Goal: Check status: Check status

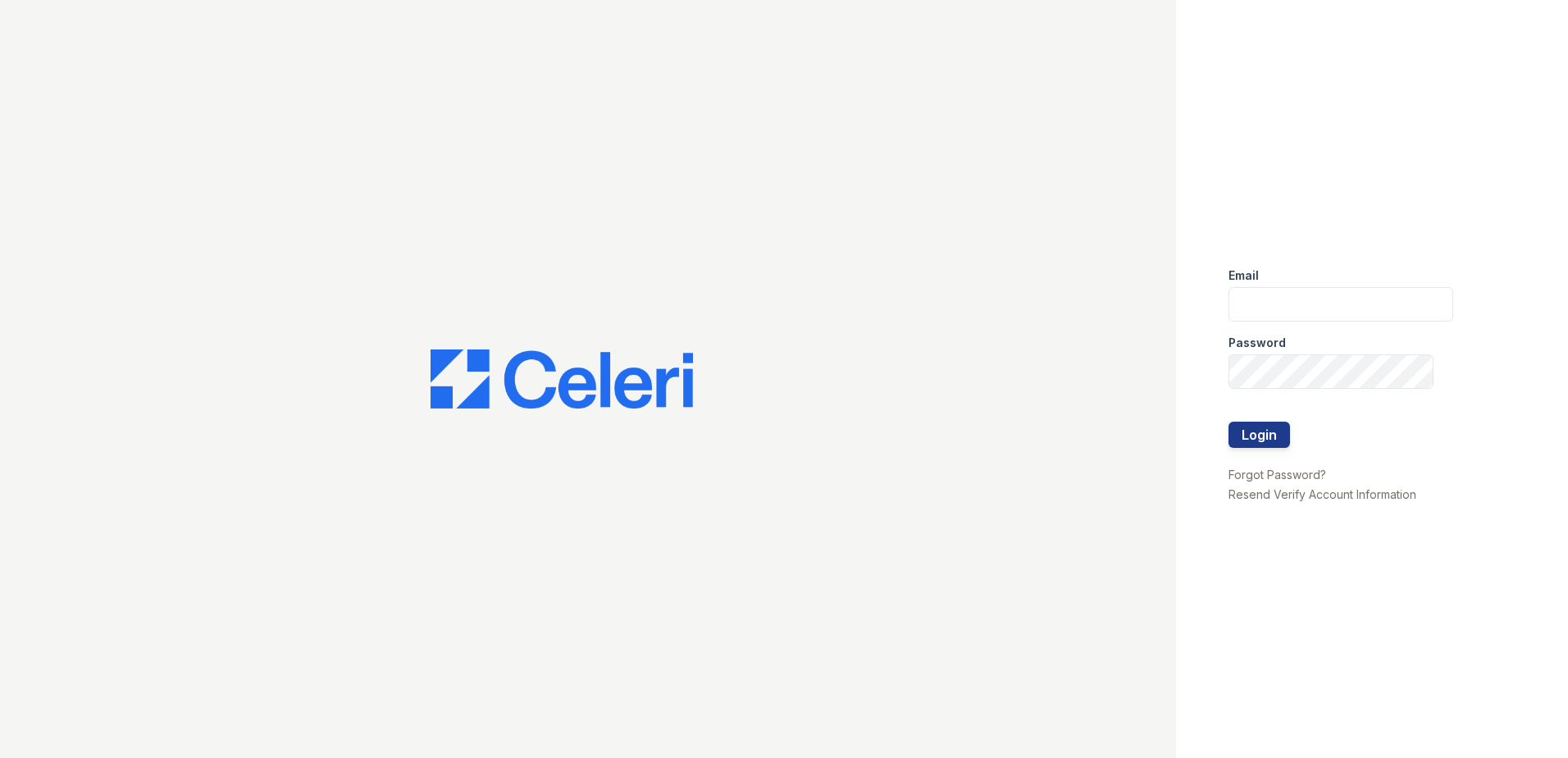
type input "jcartagena@trinity-pm.com"
click at [1259, 453] on div at bounding box center [1340, 456] width 224 height 17
click at [1263, 441] on button "Login" at bounding box center [1259, 434] width 61 height 26
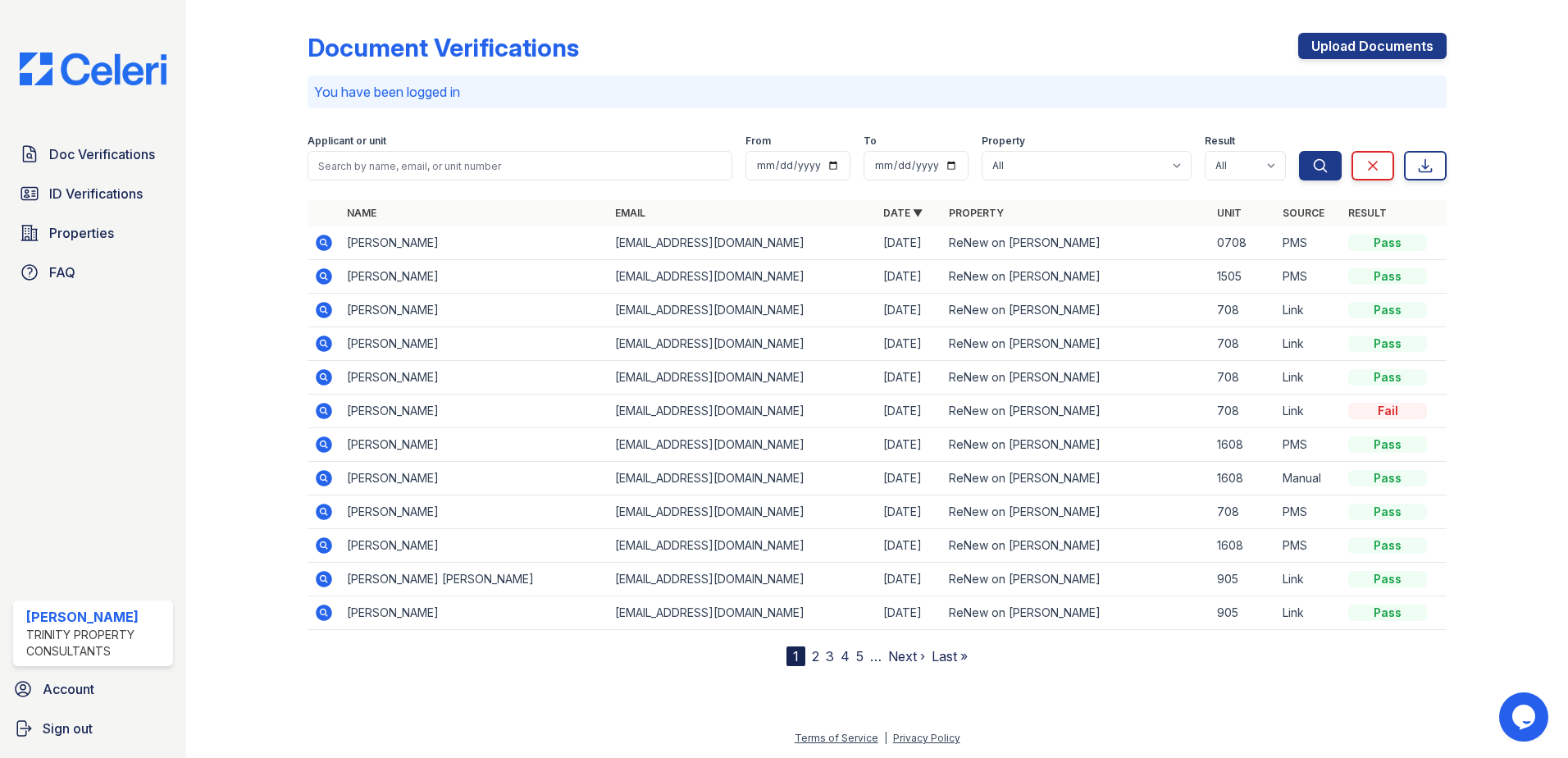
click at [322, 246] on icon at bounding box center [324, 243] width 17 height 17
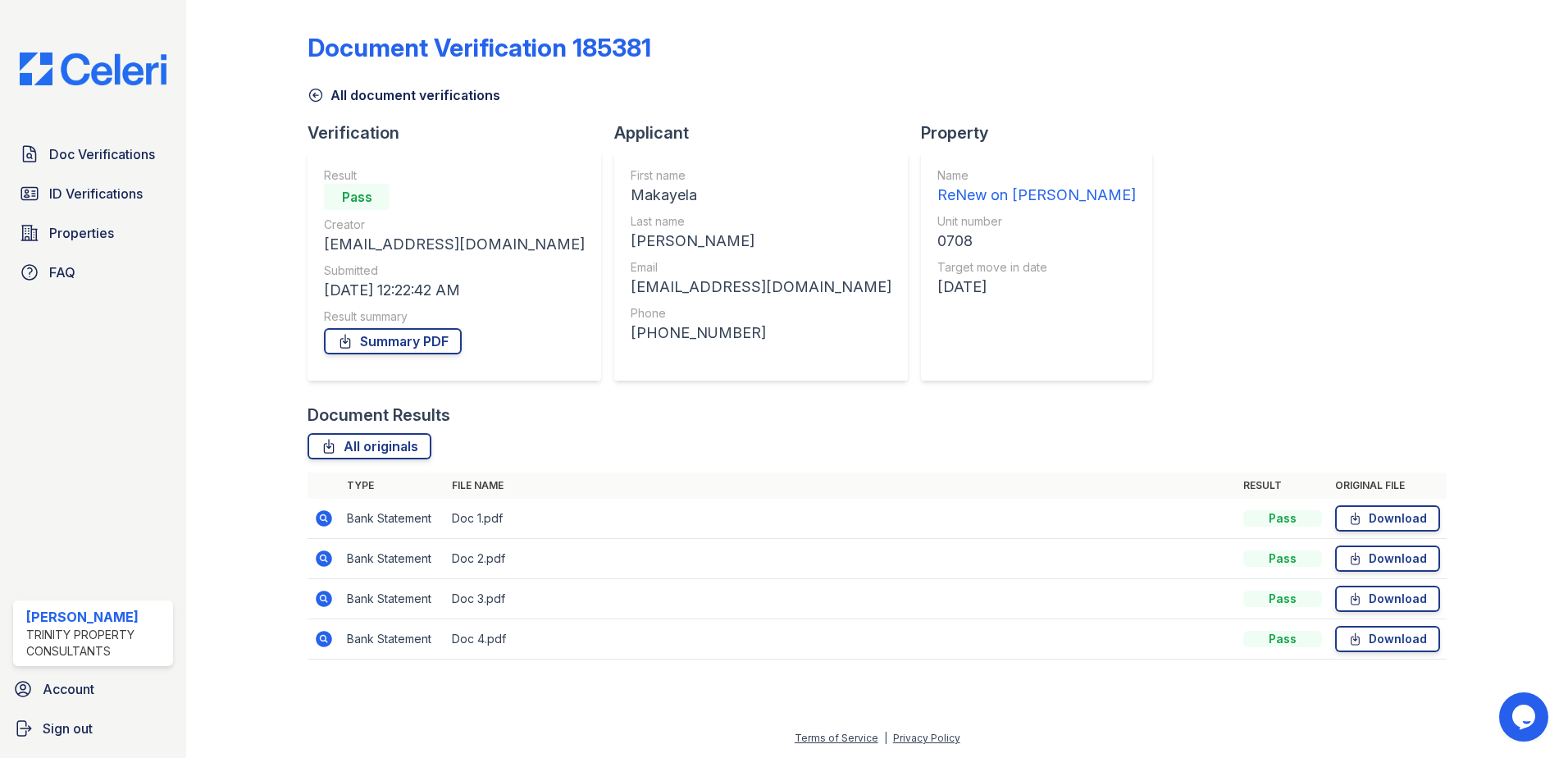
click at [320, 514] on icon at bounding box center [324, 519] width 17 height 17
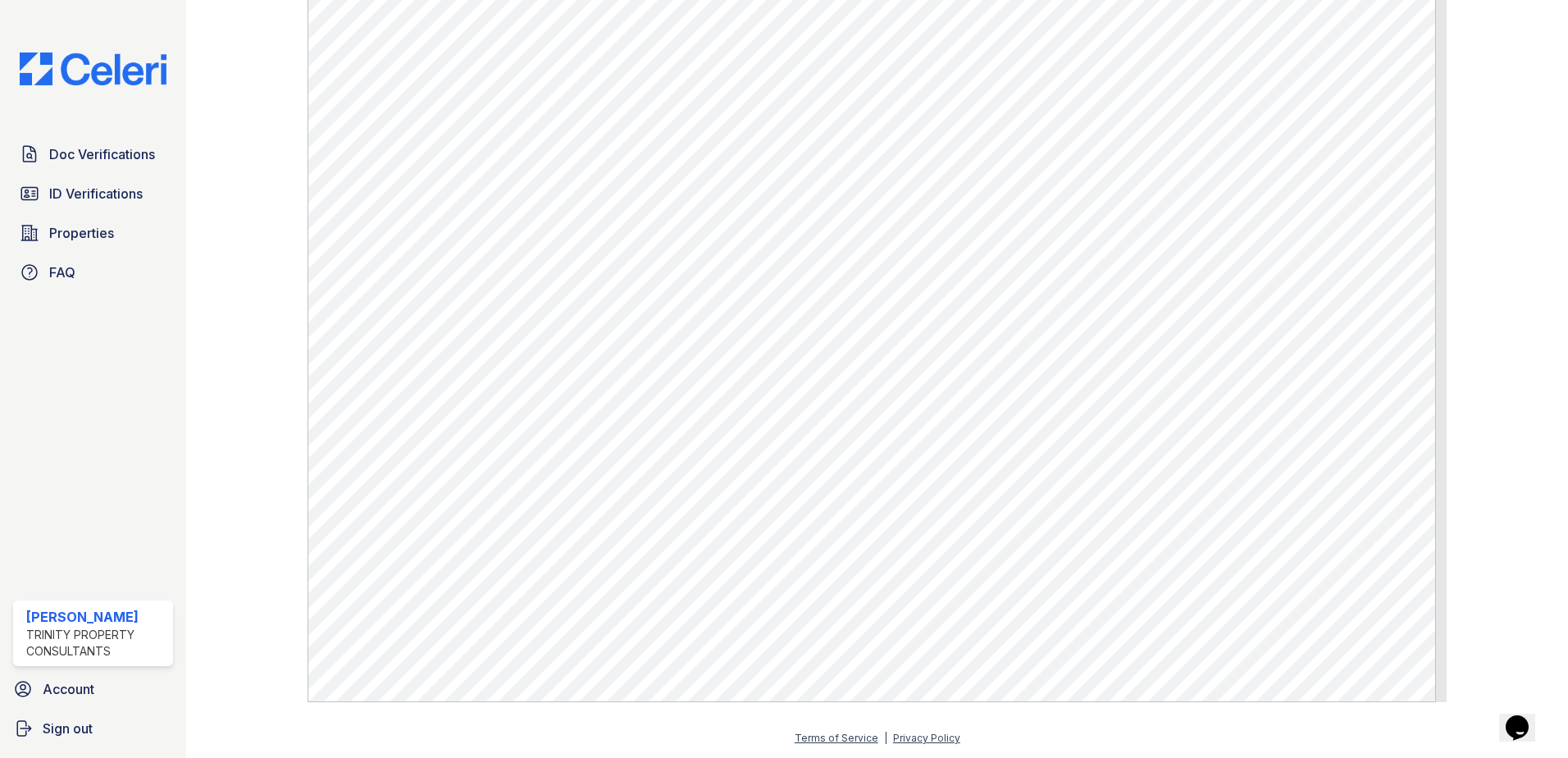
scroll to position [881, 0]
